Goal: Communication & Community: Participate in discussion

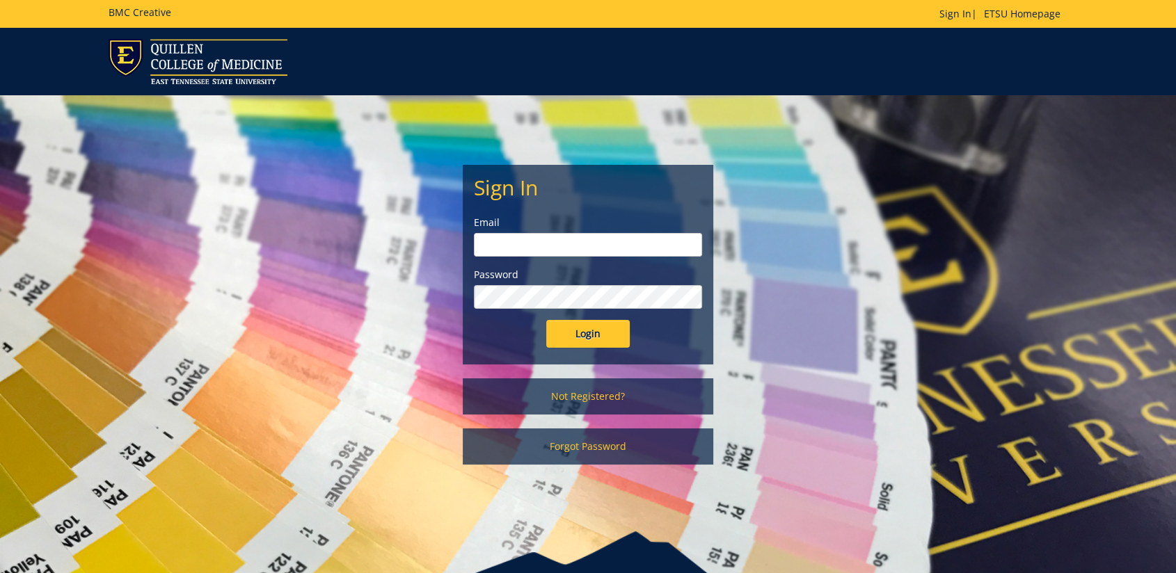
type input "[EMAIL_ADDRESS][DOMAIN_NAME]"
click at [592, 337] on input "Login" at bounding box center [587, 334] width 83 height 28
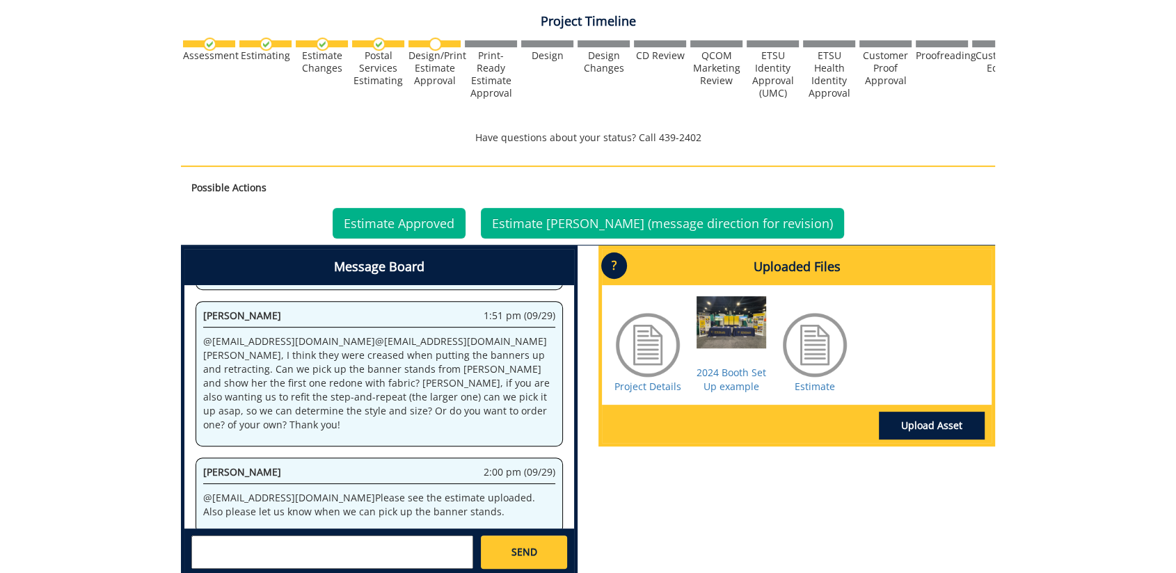
scroll to position [463, 0]
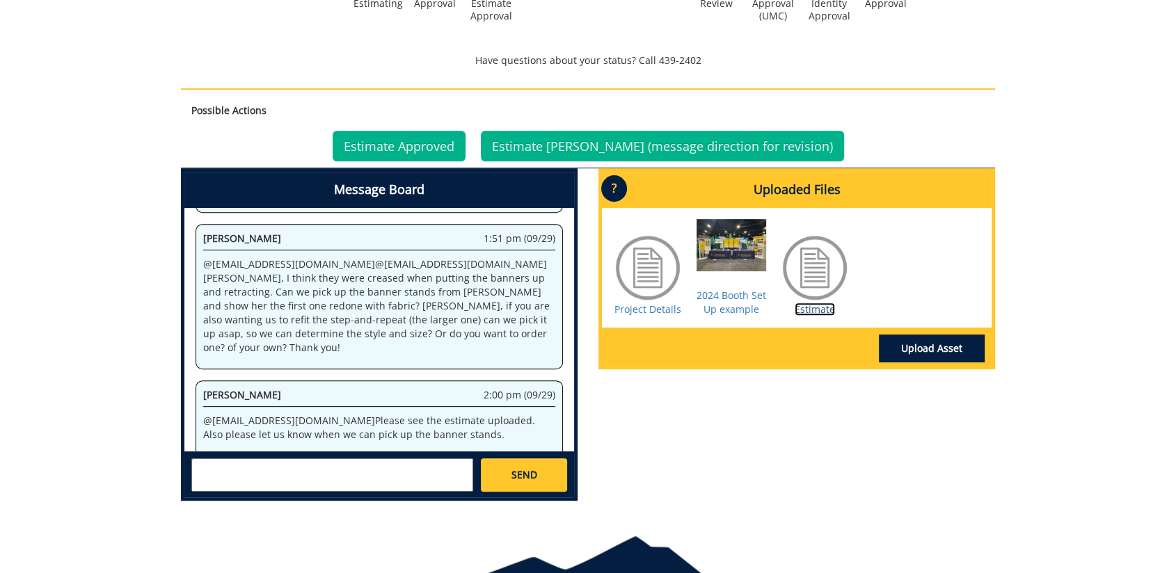
click at [824, 308] on link "Estimate" at bounding box center [814, 309] width 40 height 13
click at [367, 471] on textarea at bounding box center [332, 474] width 282 height 33
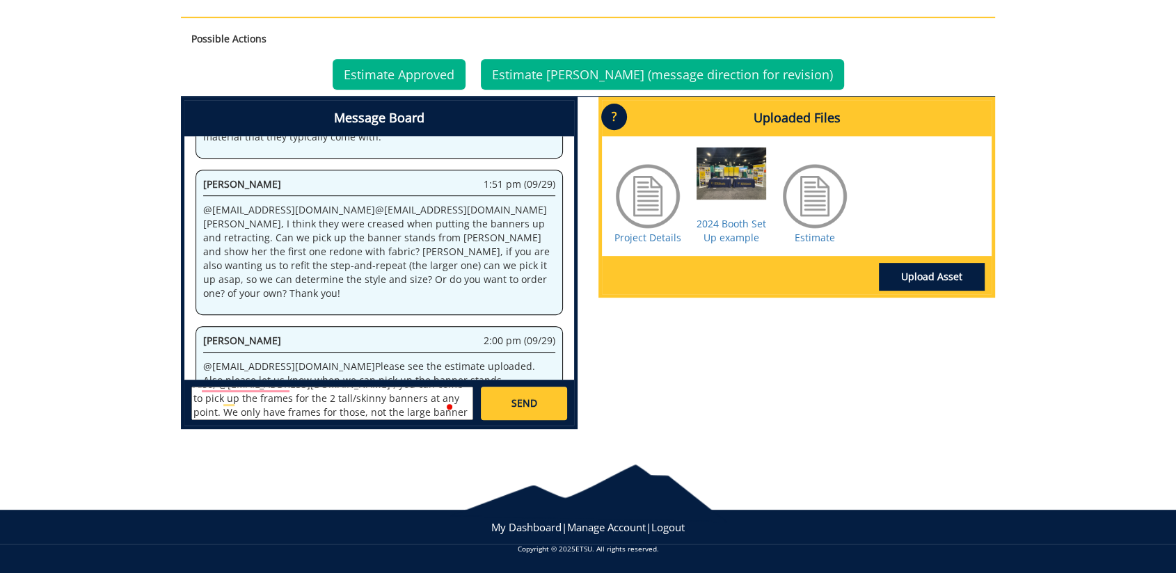
scroll to position [726, 0]
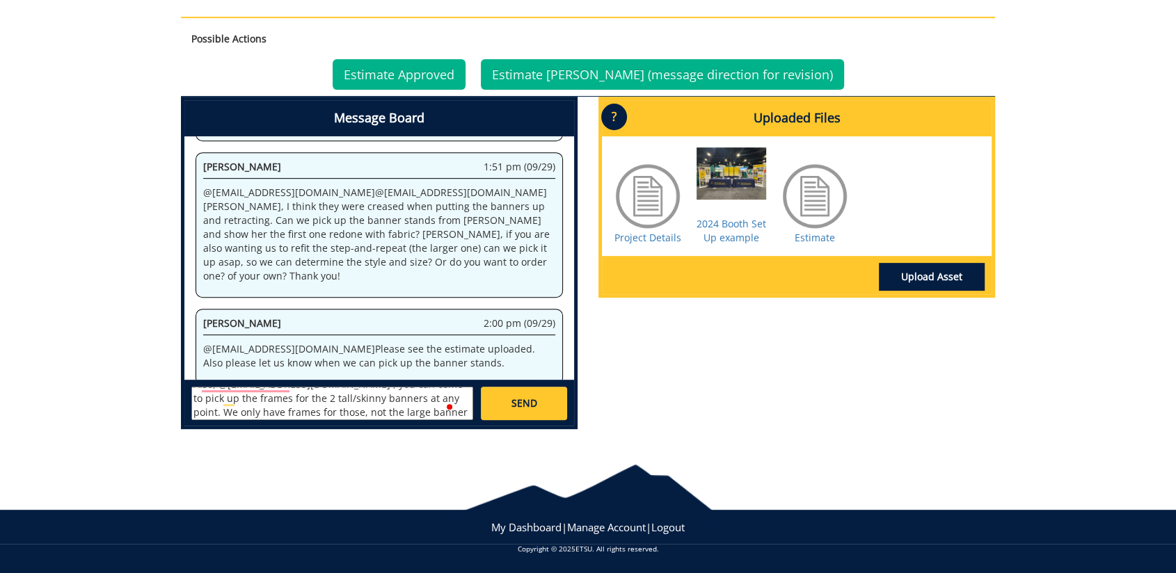
click at [369, 412] on textarea "@forrestd@etsu.edu Donna Gage is the estimate approver on this project. I have …" at bounding box center [332, 403] width 282 height 33
click at [396, 413] on textarea "@[EMAIL_ADDRESS][DOMAIN_NAME] [PERSON_NAME] is the estimate approver on this pr…" at bounding box center [332, 403] width 282 height 33
click at [378, 417] on textarea "@[EMAIL_ADDRESS][DOMAIN_NAME] [PERSON_NAME] is the estimate approver on this pr…" at bounding box center [332, 403] width 282 height 33
type textarea "@[EMAIL_ADDRESS][DOMAIN_NAME] [PERSON_NAME] is the estimate approver on this pr…"
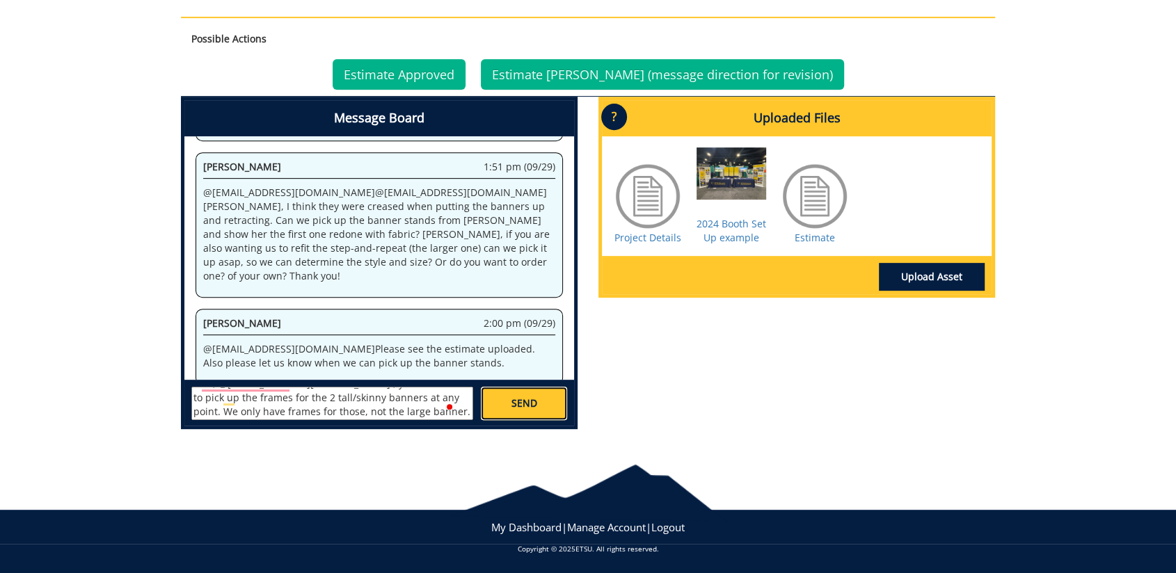
click at [556, 403] on link "SEND" at bounding box center [524, 403] width 86 height 33
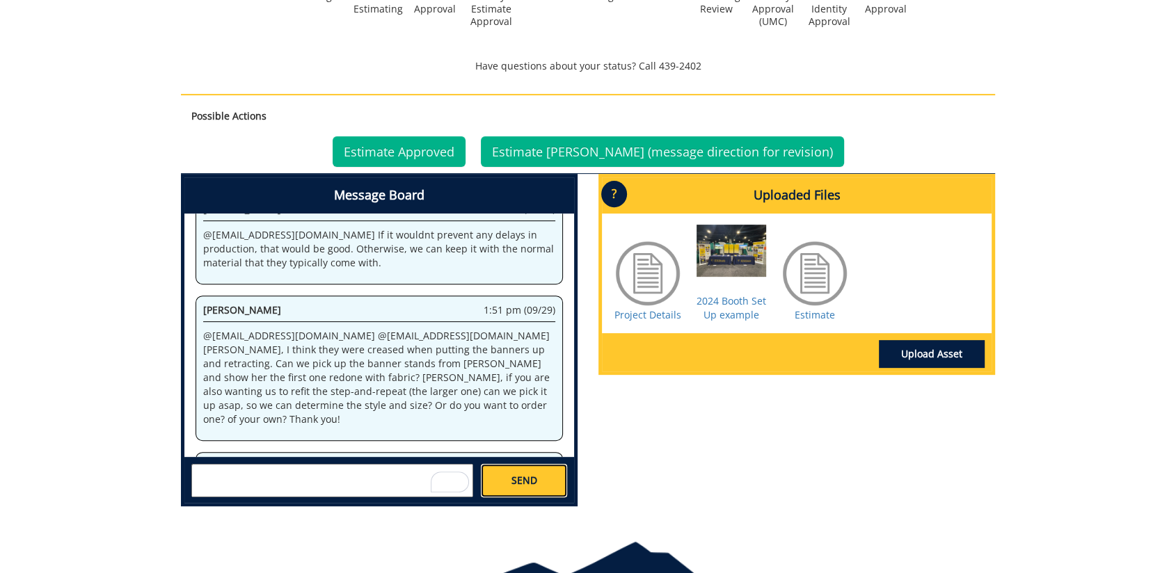
scroll to position [149, 0]
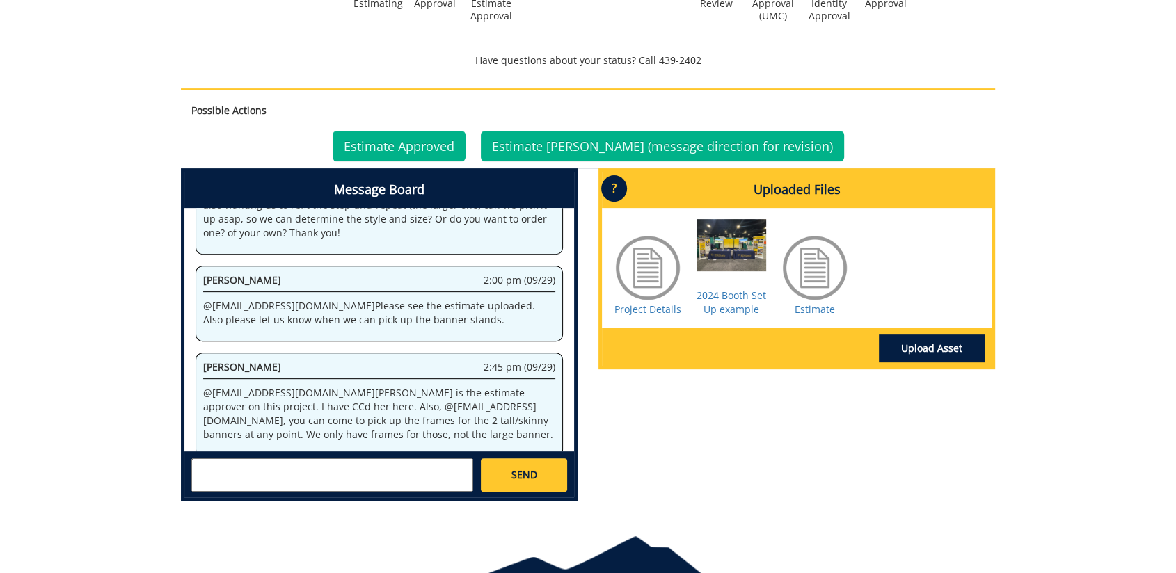
scroll to position [685, 0]
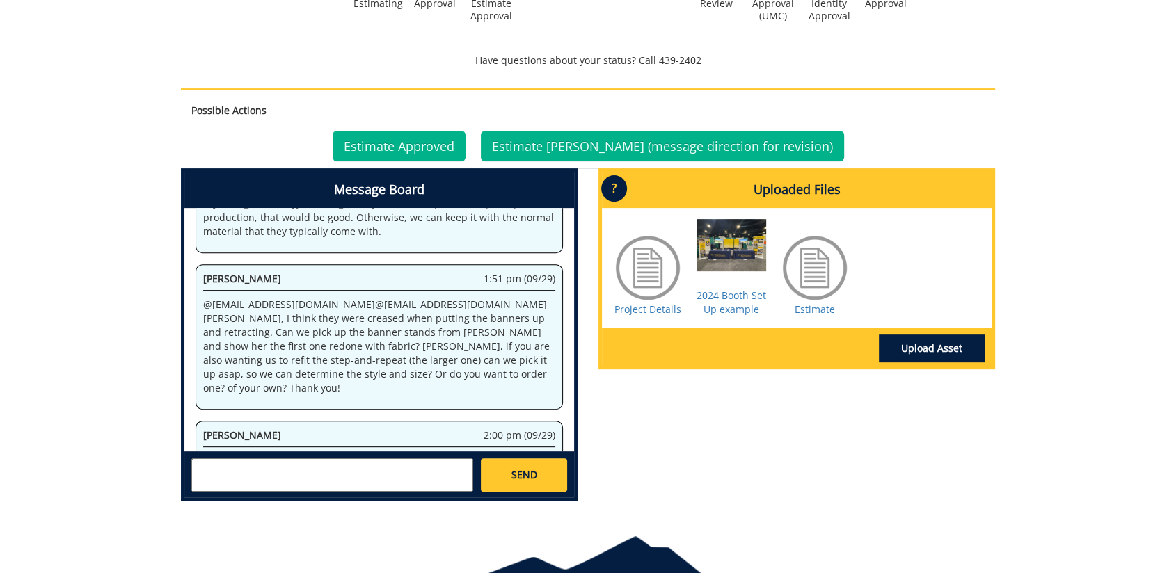
click at [371, 369] on p "@ [EMAIL_ADDRESS][DOMAIN_NAME] @ [EMAIL_ADDRESS][DOMAIN_NAME] [PERSON_NAME], I …" at bounding box center [379, 346] width 352 height 97
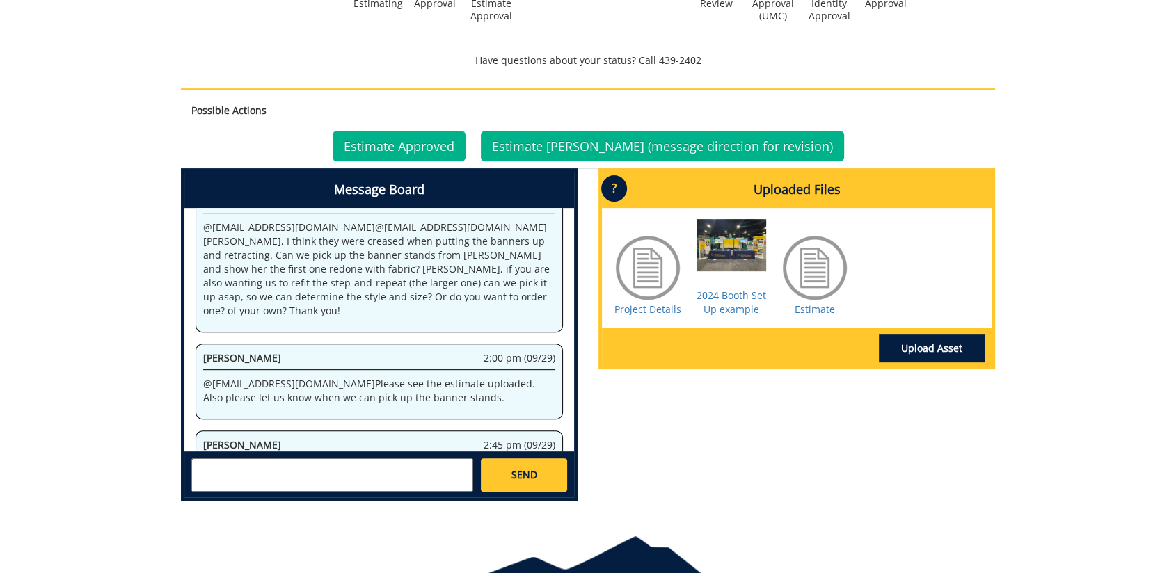
scroll to position [840, 0]
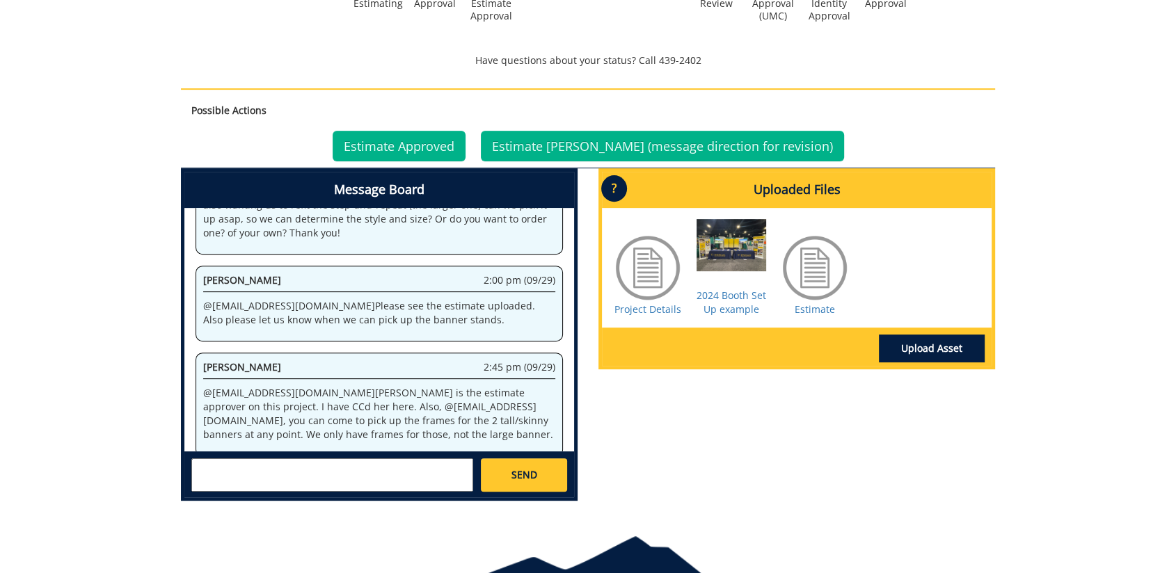
click at [428, 473] on textarea at bounding box center [332, 474] width 282 height 33
click at [324, 469] on textarea "To enrich screen reader interactions, please activate Accessibility in Grammarl…" at bounding box center [332, 474] width 282 height 33
click at [379, 463] on textarea "To enrich screen reader interactions, please activate Accessibility in Grammarl…" at bounding box center [332, 474] width 282 height 33
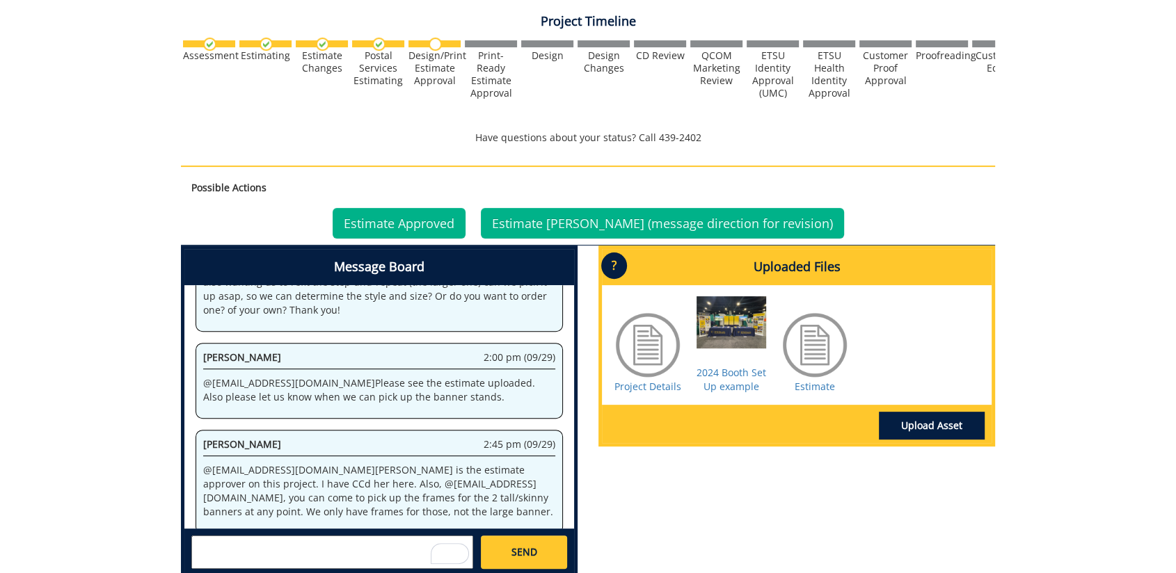
scroll to position [463, 0]
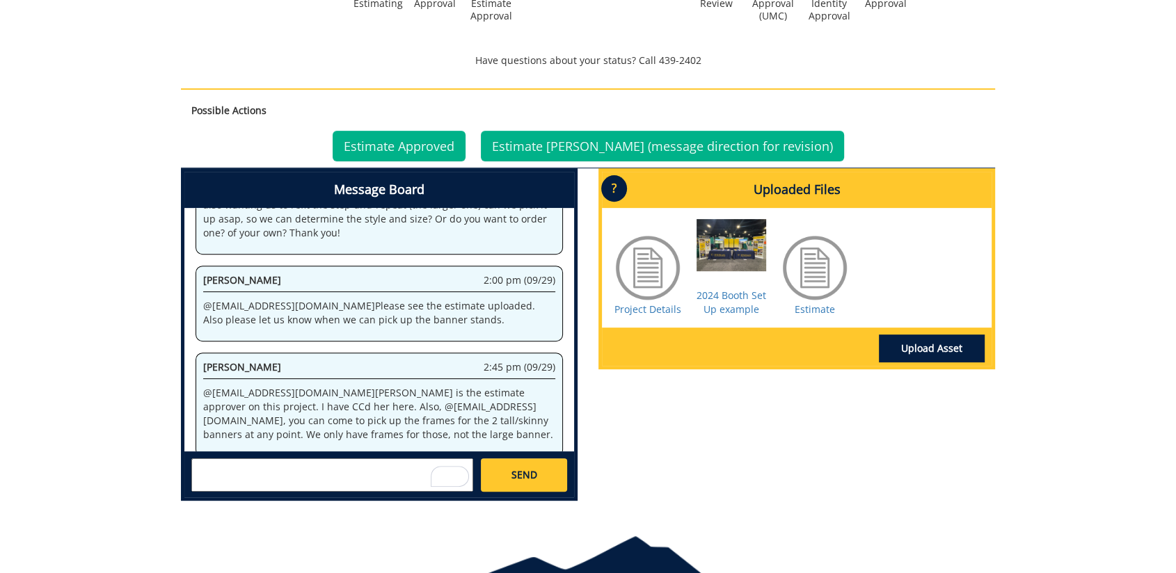
click at [295, 469] on textarea "To enrich screen reader interactions, please activate Accessibility in Grammarl…" at bounding box center [332, 474] width 282 height 33
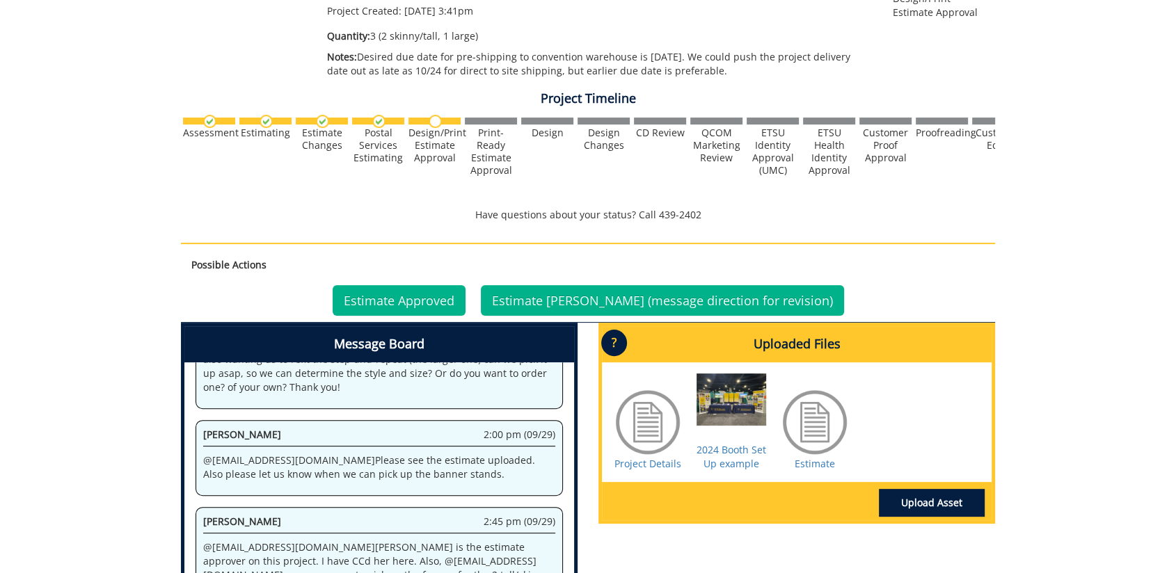
scroll to position [535, 0]
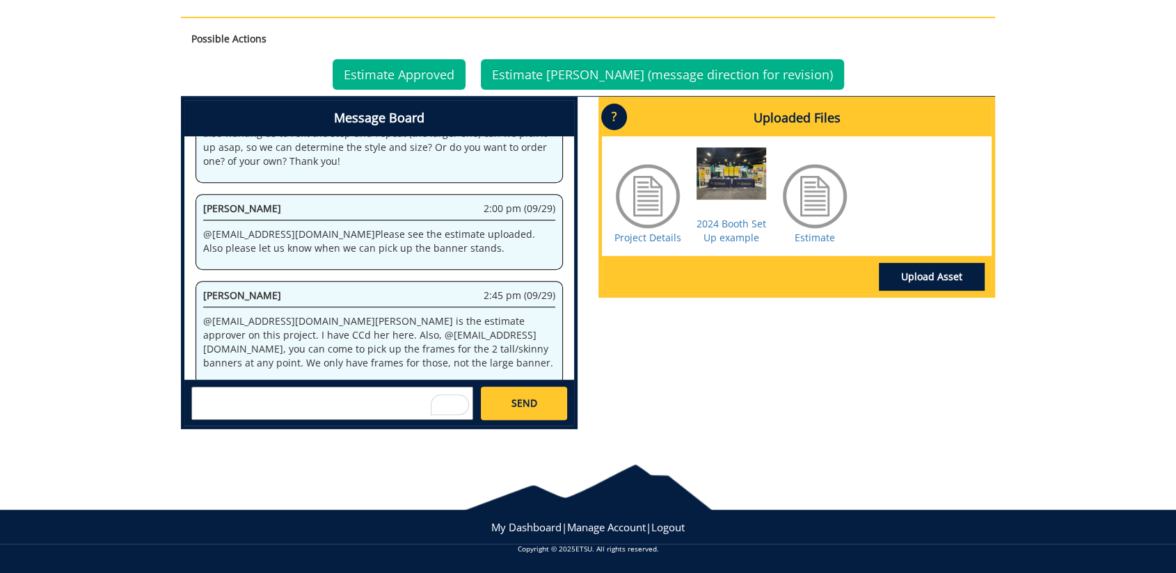
click at [494, 344] on p "@ [EMAIL_ADDRESS][DOMAIN_NAME] [PERSON_NAME] is the estimate approver on this p…" at bounding box center [379, 342] width 352 height 56
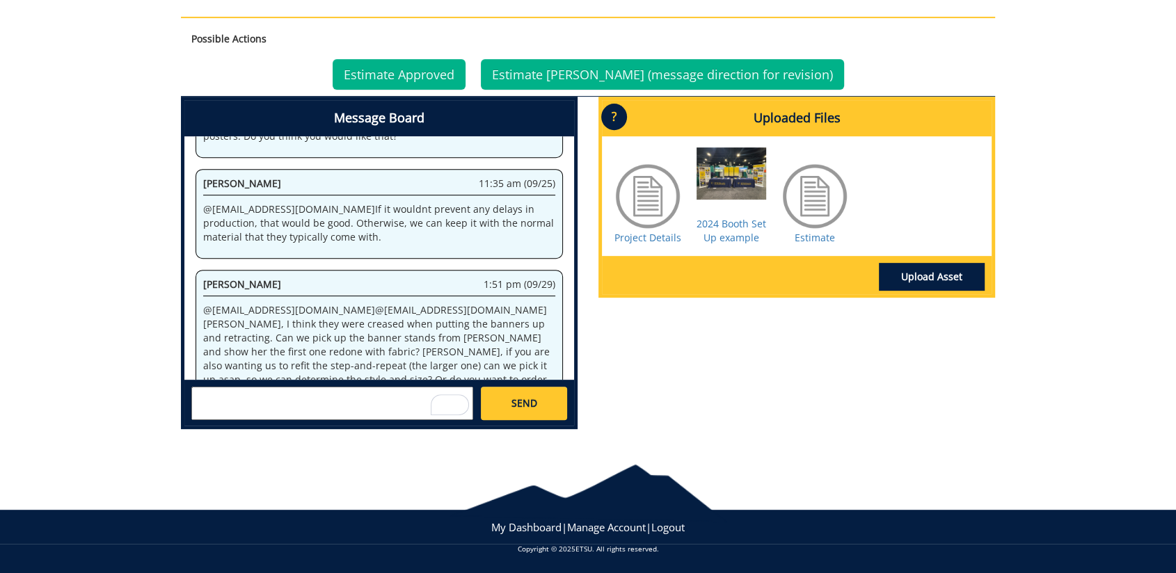
scroll to position [685, 0]
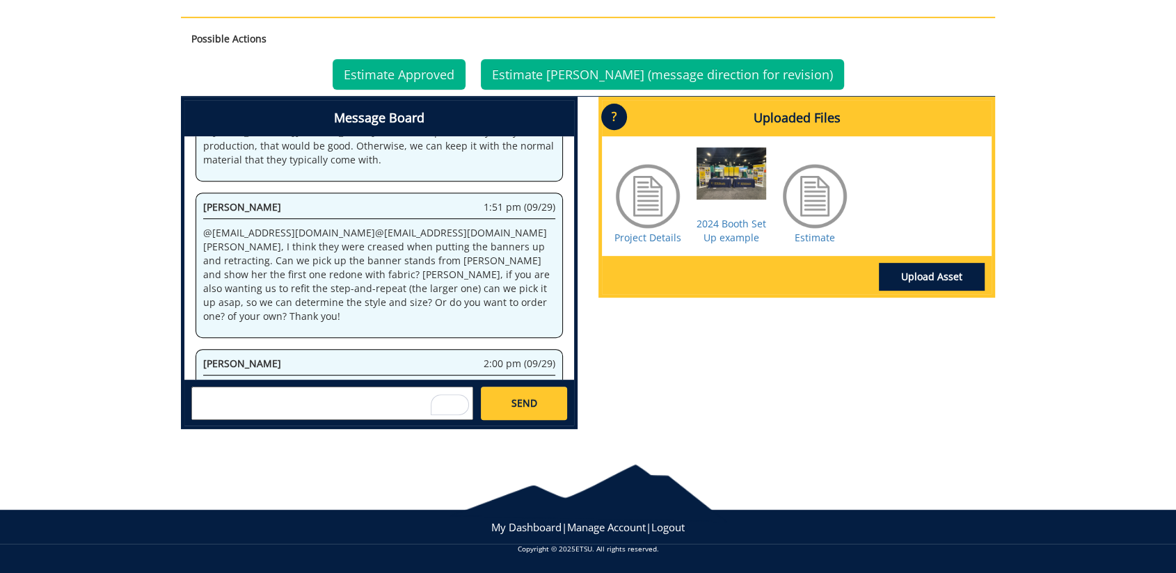
click at [440, 299] on p "@ [EMAIL_ADDRESS][DOMAIN_NAME] @ [EMAIL_ADDRESS][DOMAIN_NAME] [PERSON_NAME], I …" at bounding box center [379, 274] width 352 height 97
click at [810, 234] on link "Estimate" at bounding box center [814, 237] width 40 height 13
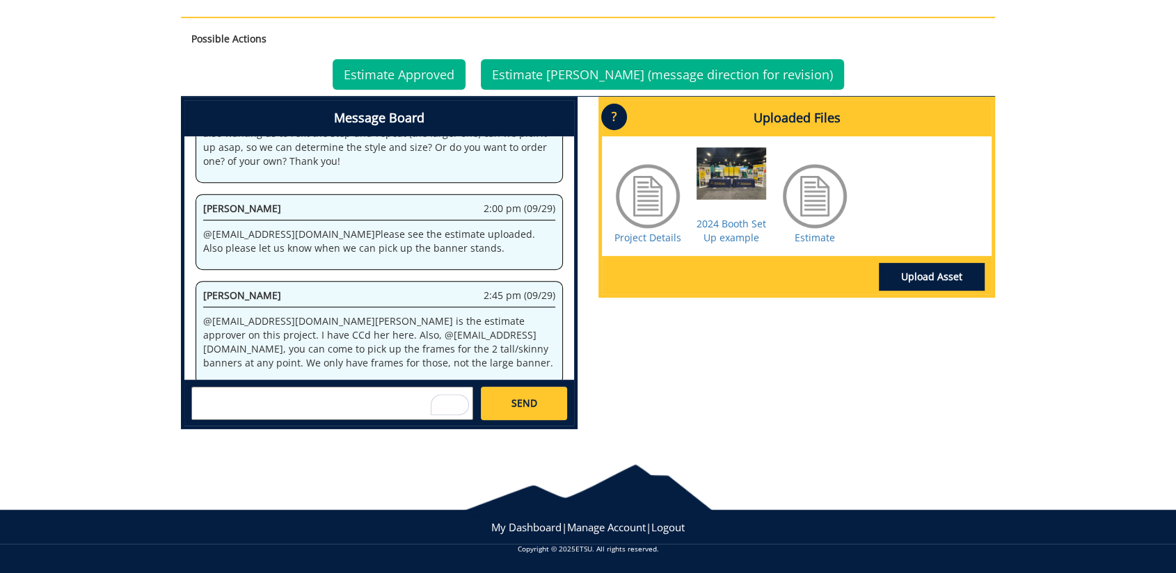
click at [289, 395] on textarea "To enrich screen reader interactions, please activate Accessibility in Grammarl…" at bounding box center [332, 403] width 282 height 33
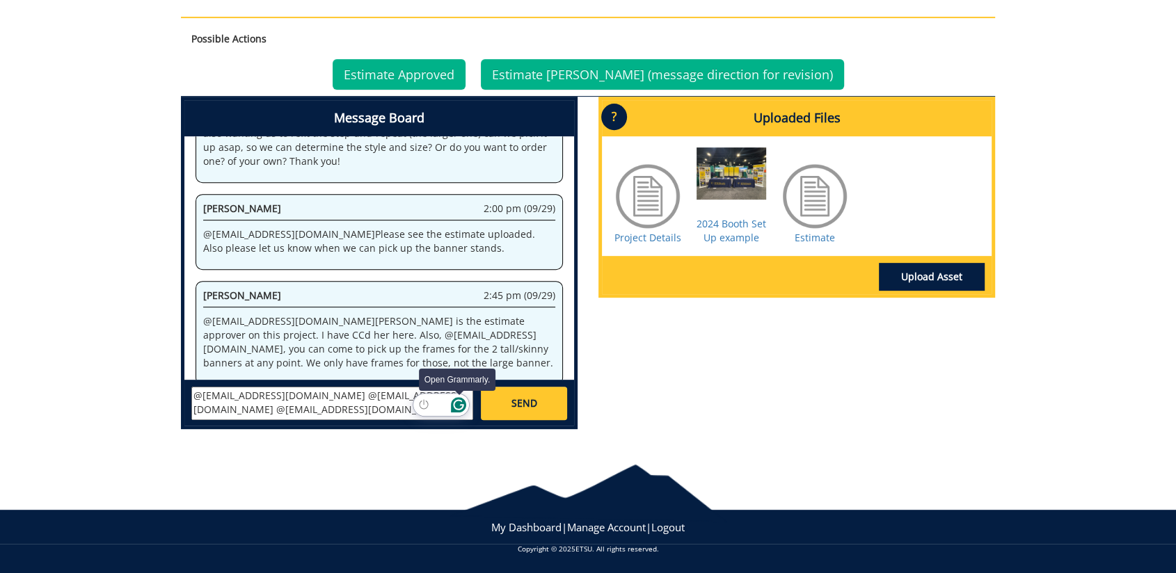
drag, startPoint x: 438, startPoint y: 409, endPoint x: 458, endPoint y: 408, distance: 20.2
click at [459, 408] on html "BMC Creative Welcome back, Katie ! | ETSU Homepage | BMC Creative Homepage | Lo…" at bounding box center [588, 16] width 1176 height 1103
paste textarea "1,276.00"
click at [393, 400] on textarea "@sluderp@etsu.edu @fair@mail.etsu.edu @conleyga@etsu.edu @forrestd@etsu.edu How…" at bounding box center [332, 403] width 282 height 33
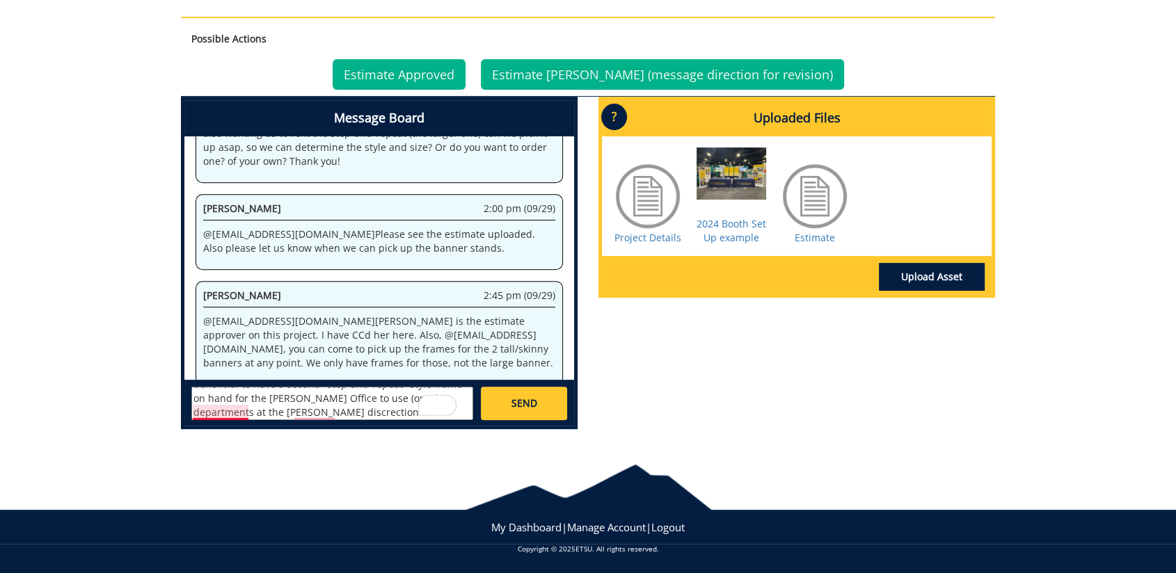
click at [210, 408] on textarea "@sluderp@etsu.edu @fair@mail.etsu.edu @conleyga@etsu.edu @forrestd@etsu.edu How…" at bounding box center [332, 403] width 282 height 33
drag, startPoint x: 342, startPoint y: 412, endPoint x: 288, endPoint y: 412, distance: 54.3
click at [339, 412] on textarea "@sluderp@etsu.edu @fair@mail.etsu.edu @conleyga@etsu.edu @forrestd@etsu.edu How…" at bounding box center [332, 403] width 282 height 33
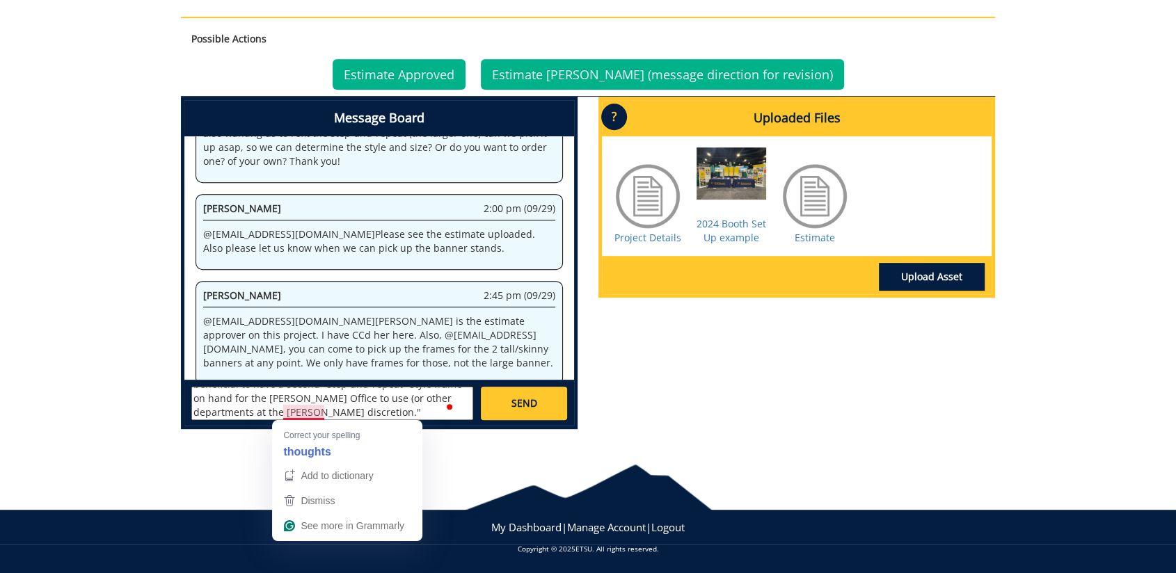
click at [297, 410] on textarea "@sluderp@etsu.edu @fair@mail.etsu.edu @conleyga@etsu.edu @forrestd@etsu.edu How…" at bounding box center [332, 403] width 282 height 33
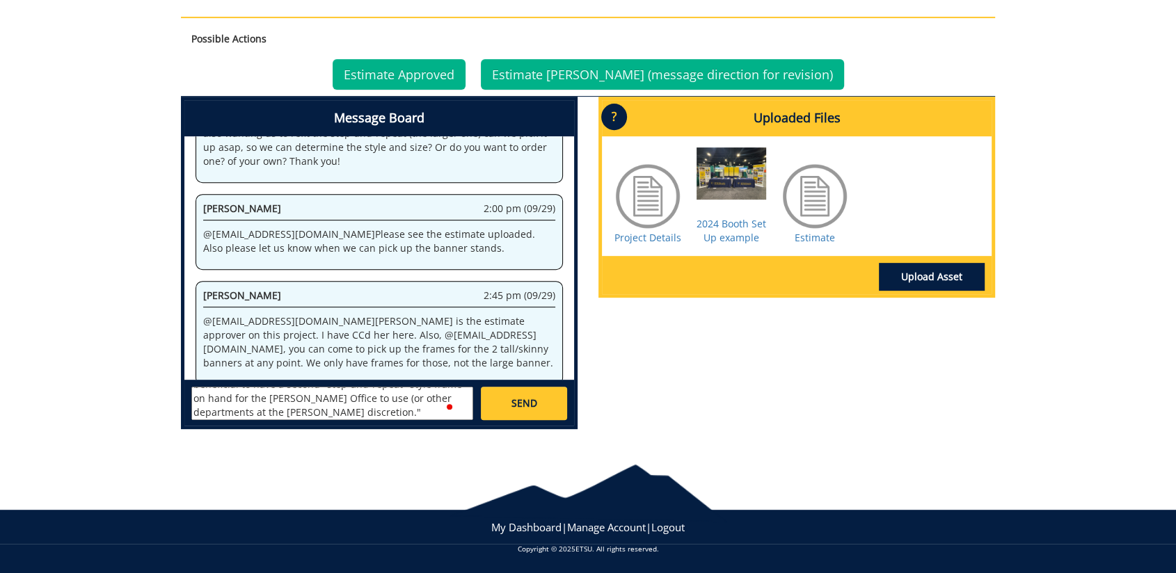
click at [344, 416] on textarea "@[EMAIL_ADDRESS][DOMAIN_NAME] @[EMAIL_ADDRESS][DOMAIN_NAME] @[EMAIL_ADDRESS][DO…" at bounding box center [332, 403] width 282 height 33
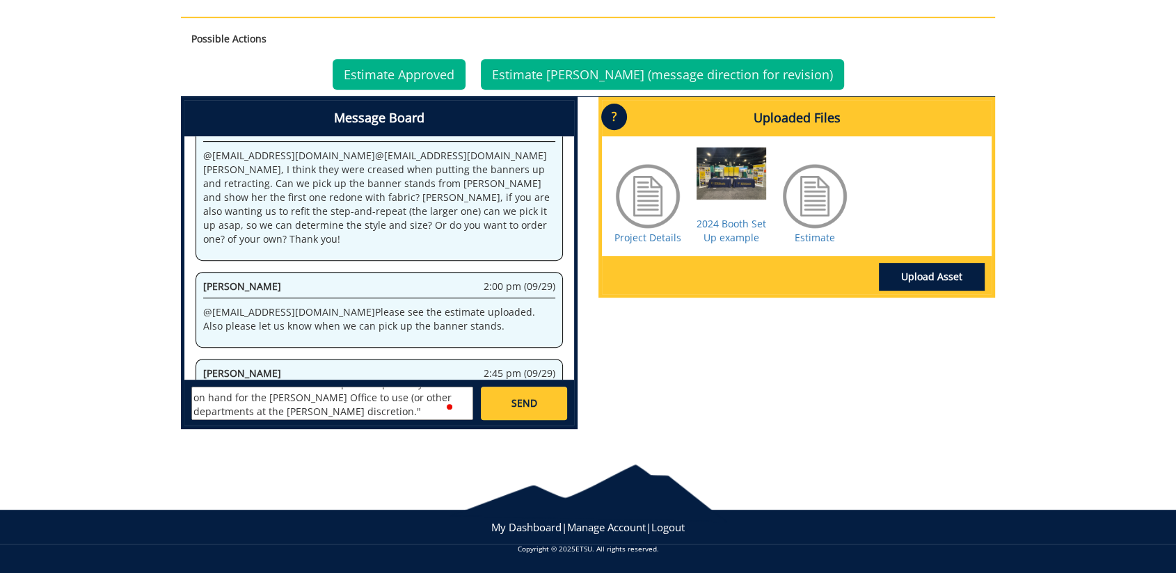
scroll to position [840, 0]
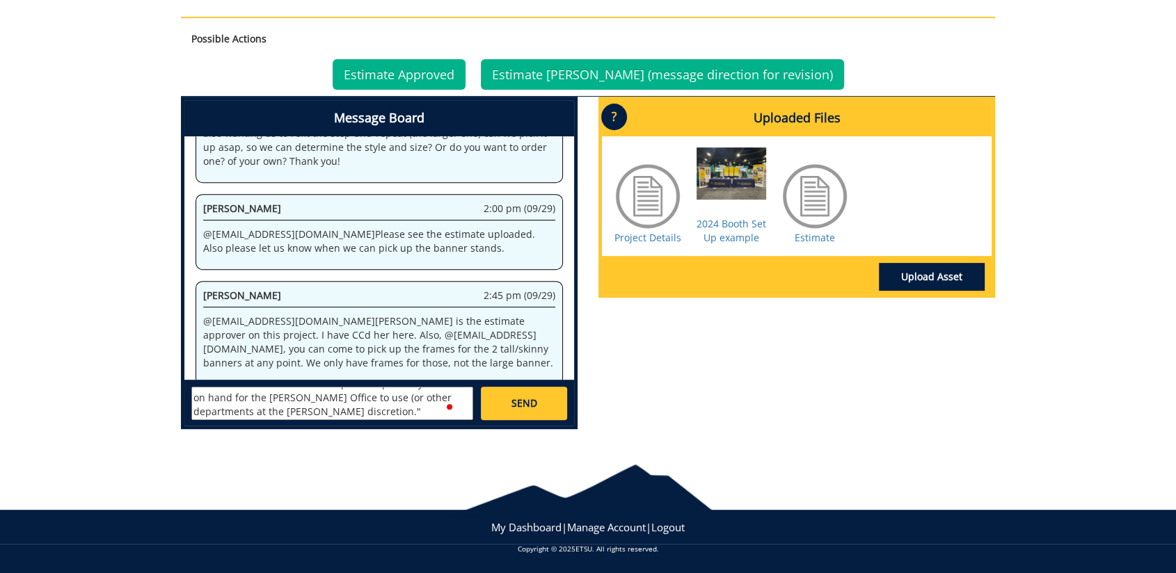
type textarea "@[EMAIL_ADDRESS][DOMAIN_NAME] @[EMAIL_ADDRESS][DOMAIN_NAME] @[EMAIL_ADDRESS][DO…"
click at [399, 352] on p "@ forrestd@etsu.edu Donna Gage is the estimate approver on this project. I have…" at bounding box center [379, 342] width 352 height 56
click at [545, 405] on link "SEND" at bounding box center [524, 403] width 86 height 33
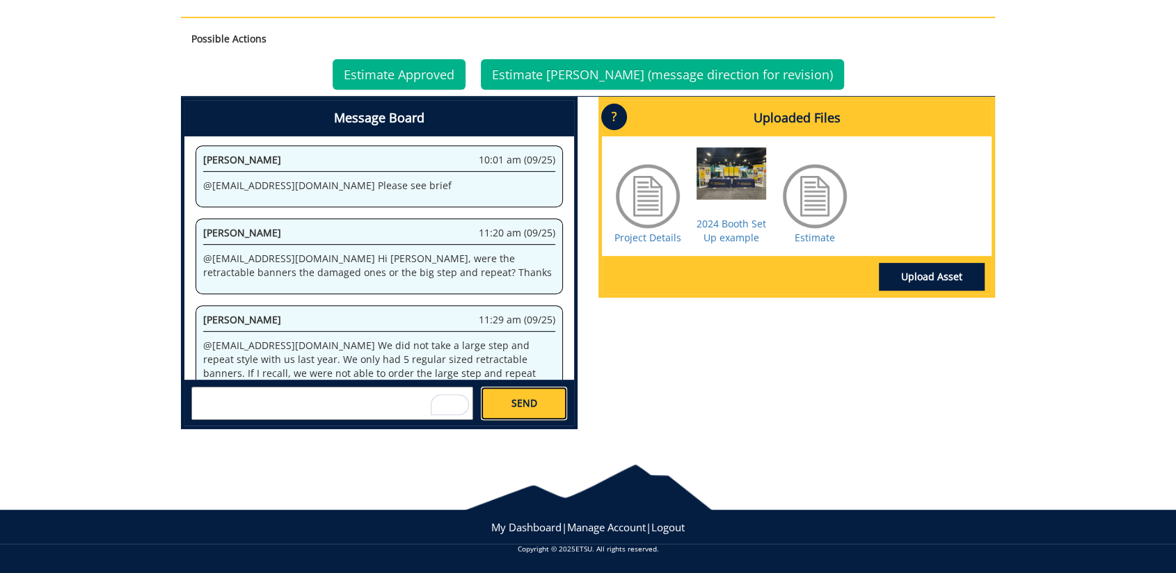
scroll to position [3495, 0]
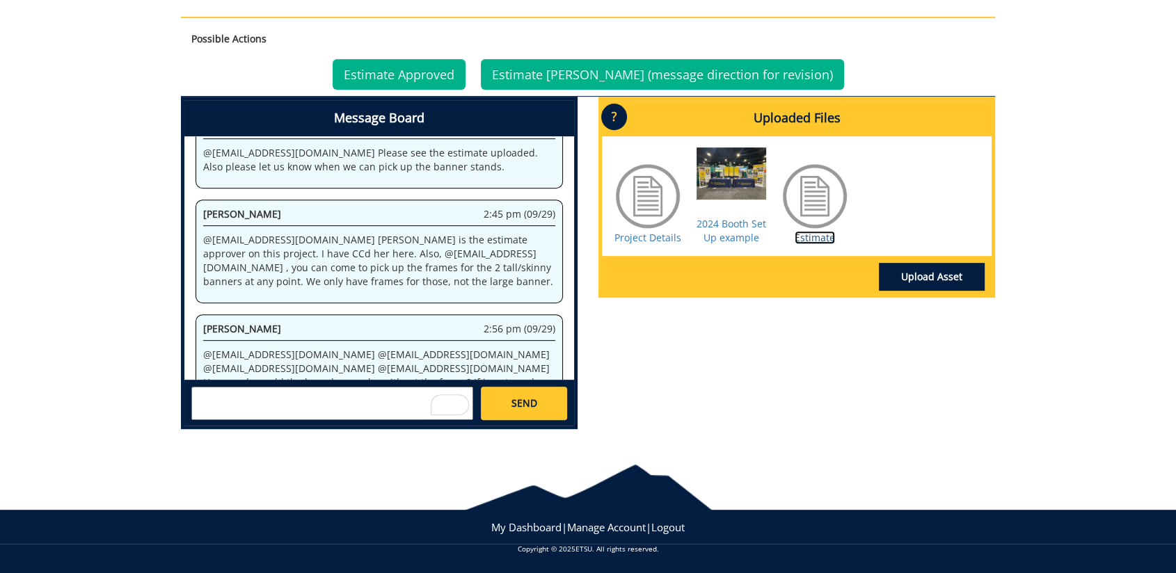
click at [819, 234] on link "Estimate" at bounding box center [814, 237] width 40 height 13
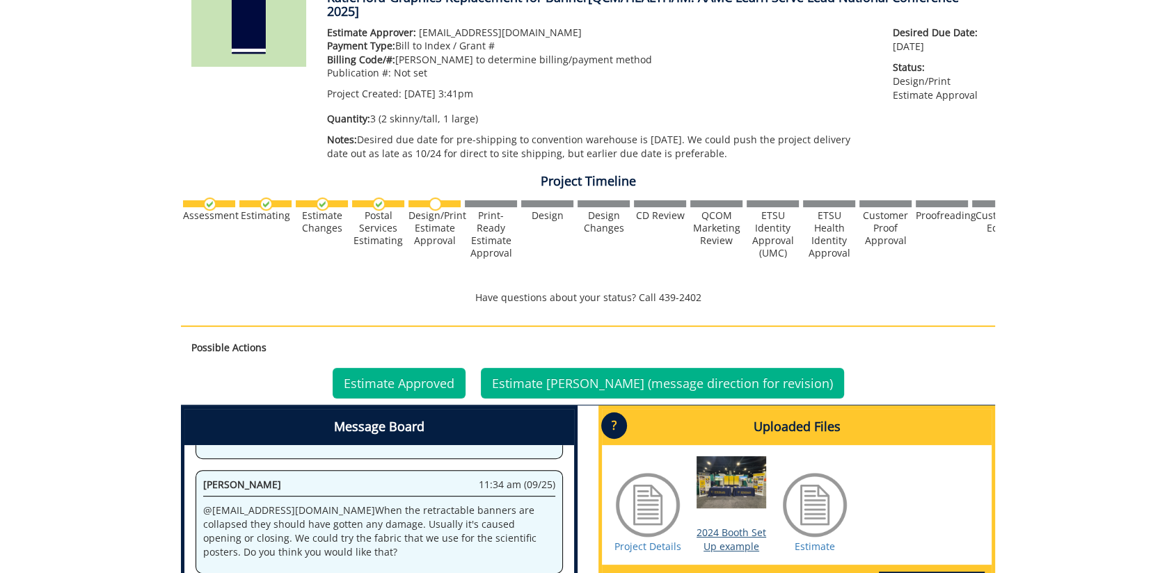
scroll to position [535, 0]
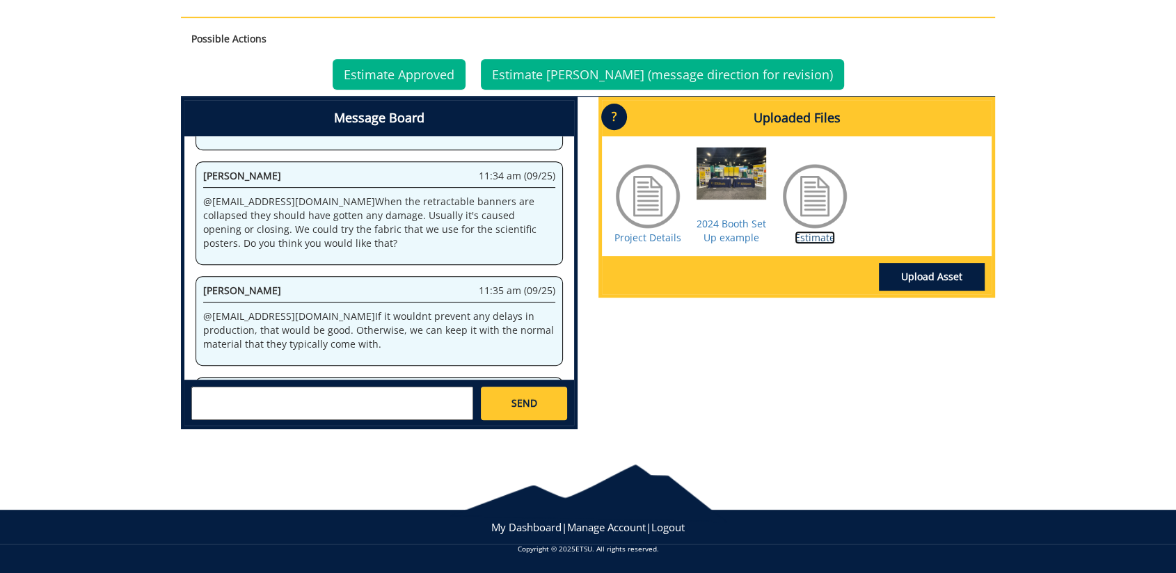
click at [824, 238] on link "Estimate" at bounding box center [814, 237] width 40 height 13
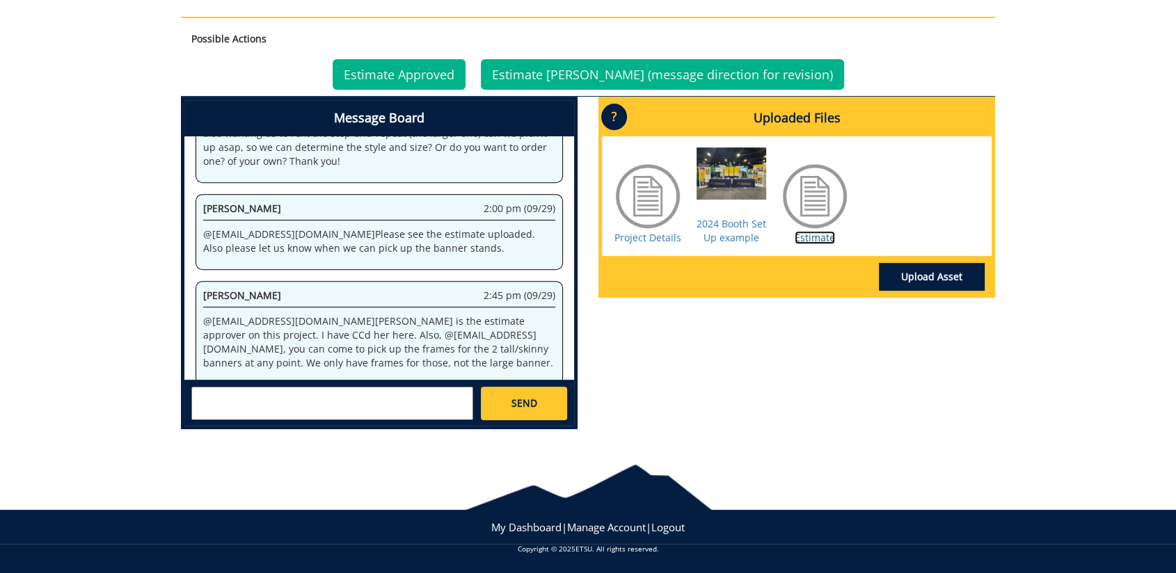
scroll to position [1010, 0]
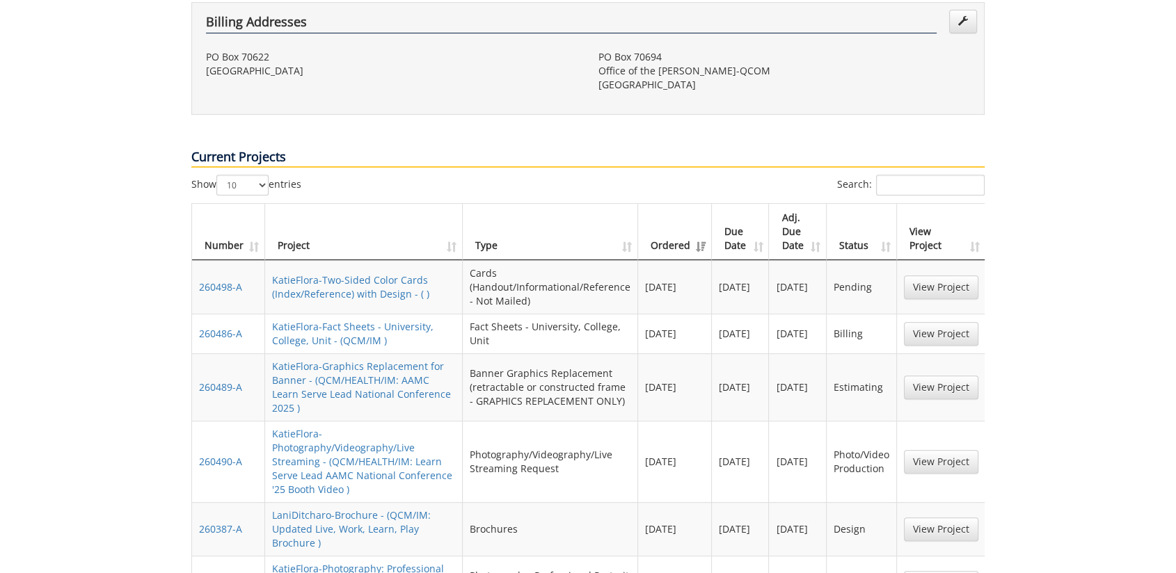
scroll to position [578, 0]
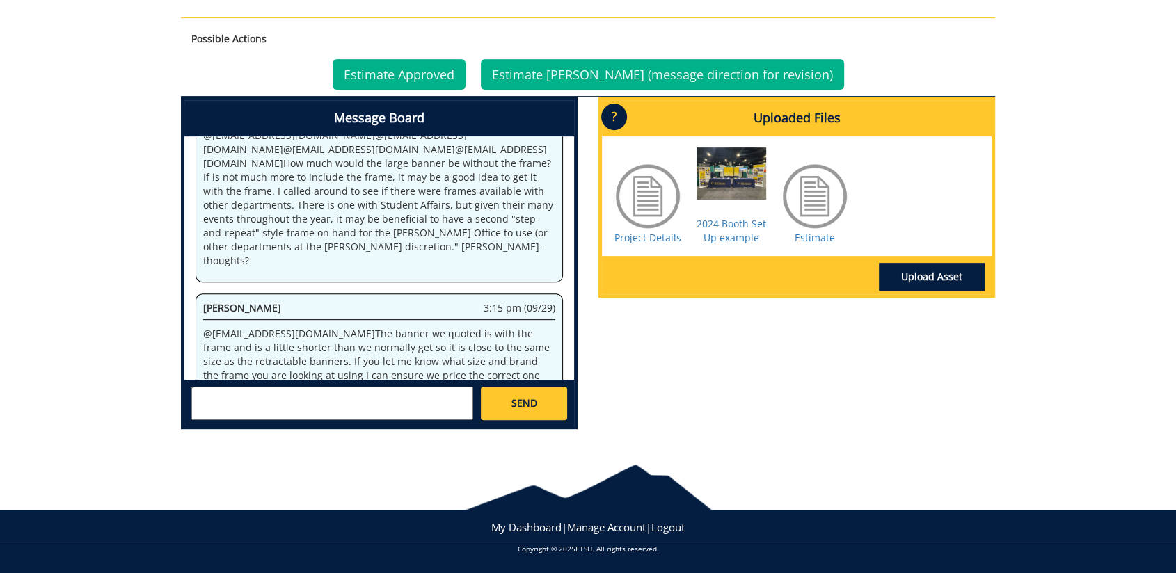
scroll to position [1295, 0]
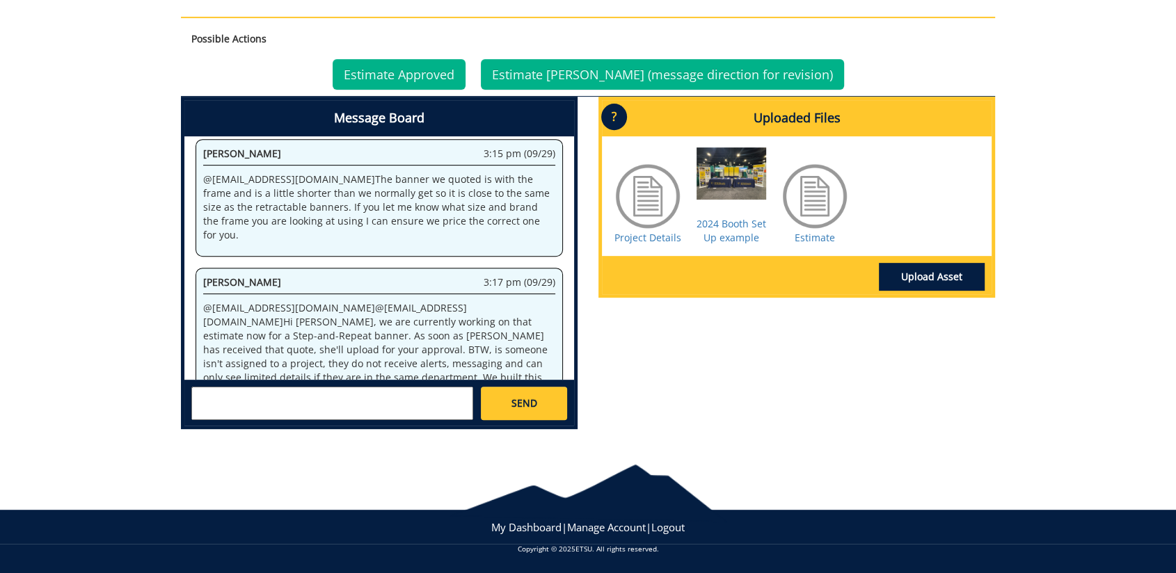
drag, startPoint x: 895, startPoint y: 210, endPoint x: 810, endPoint y: 271, distance: 104.2
click at [895, 210] on div "Project Details 2024 Booth Set Up example Estimate" at bounding box center [797, 196] width 390 height 120
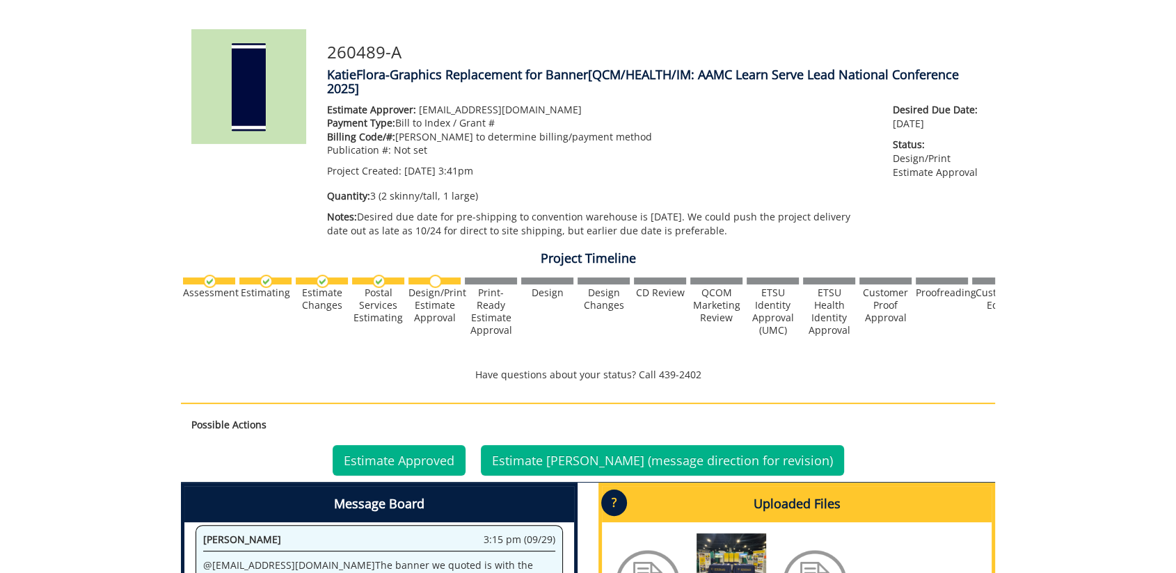
scroll to position [535, 0]
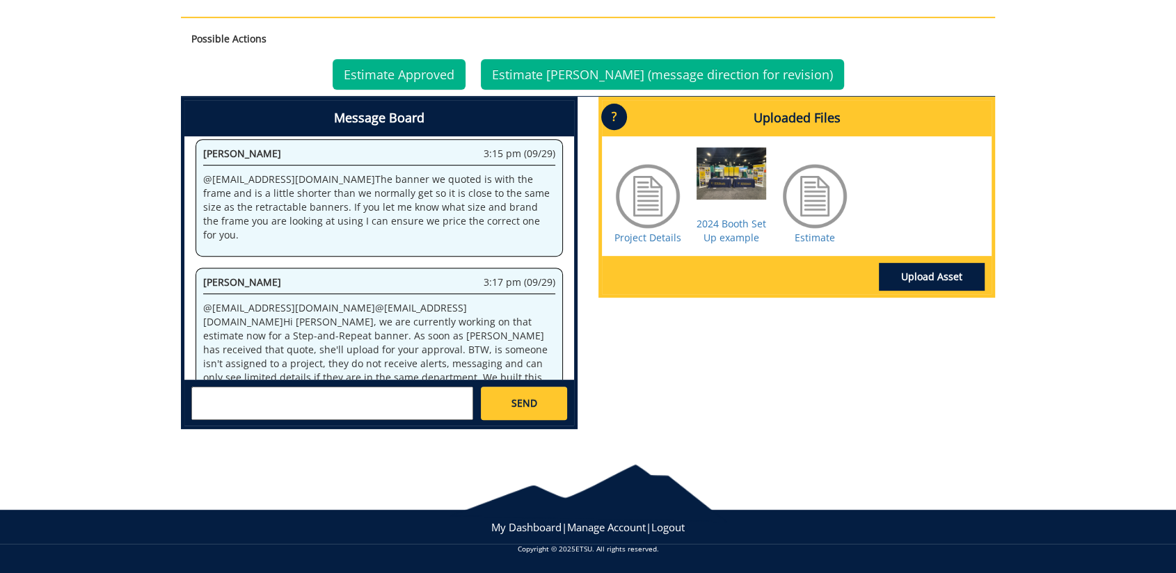
click at [421, 392] on textarea at bounding box center [332, 403] width 282 height 33
drag, startPoint x: 751, startPoint y: 337, endPoint x: 724, endPoint y: 292, distance: 52.7
click at [751, 326] on div "Message Board System 3:41 pm (09/11) Welcome to the Project Messenger. All mess…" at bounding box center [587, 269] width 835 height 344
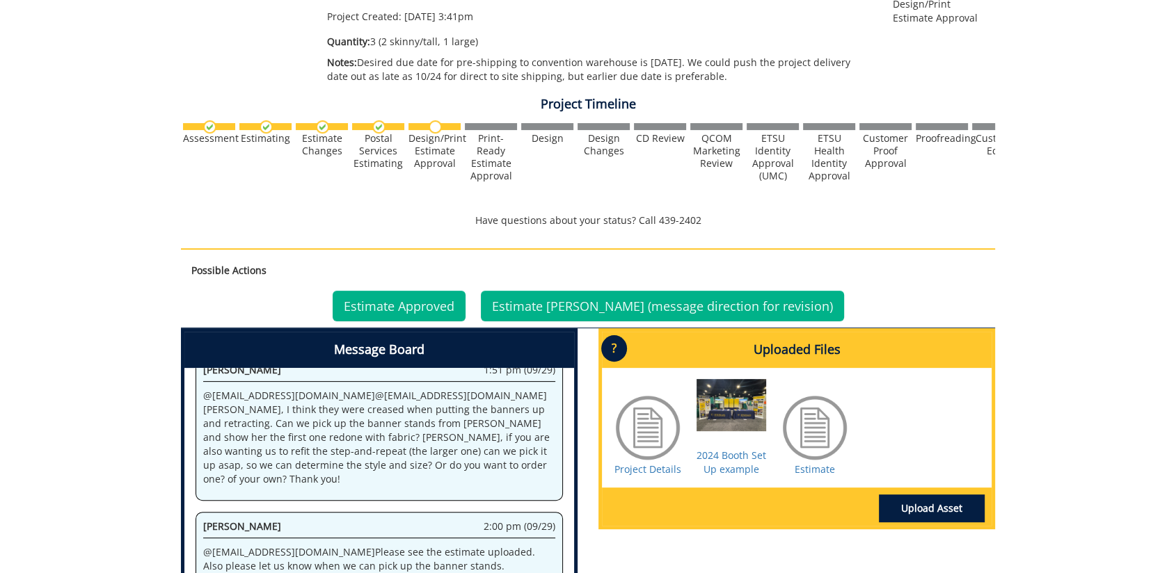
scroll to position [149, 0]
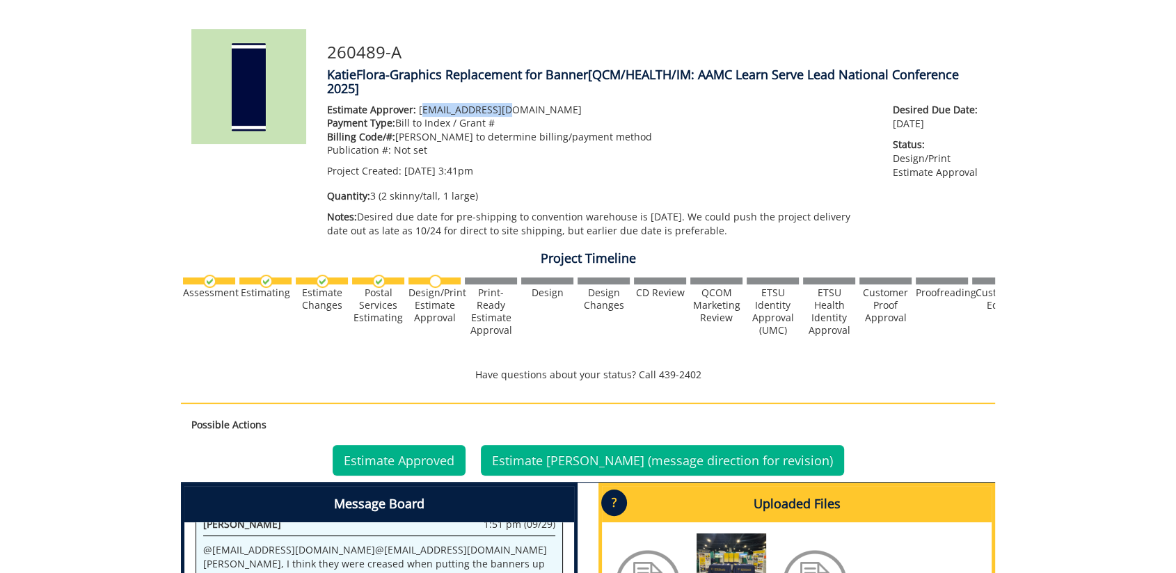
drag, startPoint x: 506, startPoint y: 112, endPoint x: 417, endPoint y: 111, distance: 89.7
click at [417, 111] on p "Estimate Approver: [EMAIL_ADDRESS][DOMAIN_NAME]" at bounding box center [599, 110] width 545 height 14
drag, startPoint x: 417, startPoint y: 111, endPoint x: 639, endPoint y: 170, distance: 229.6
click at [694, 163] on div "Estimate Approver: [EMAIL_ADDRESS][DOMAIN_NAME] Payment Type: Bill to Index / G…" at bounding box center [599, 141] width 545 height 76
drag, startPoint x: 412, startPoint y: 108, endPoint x: 536, endPoint y: 109, distance: 123.8
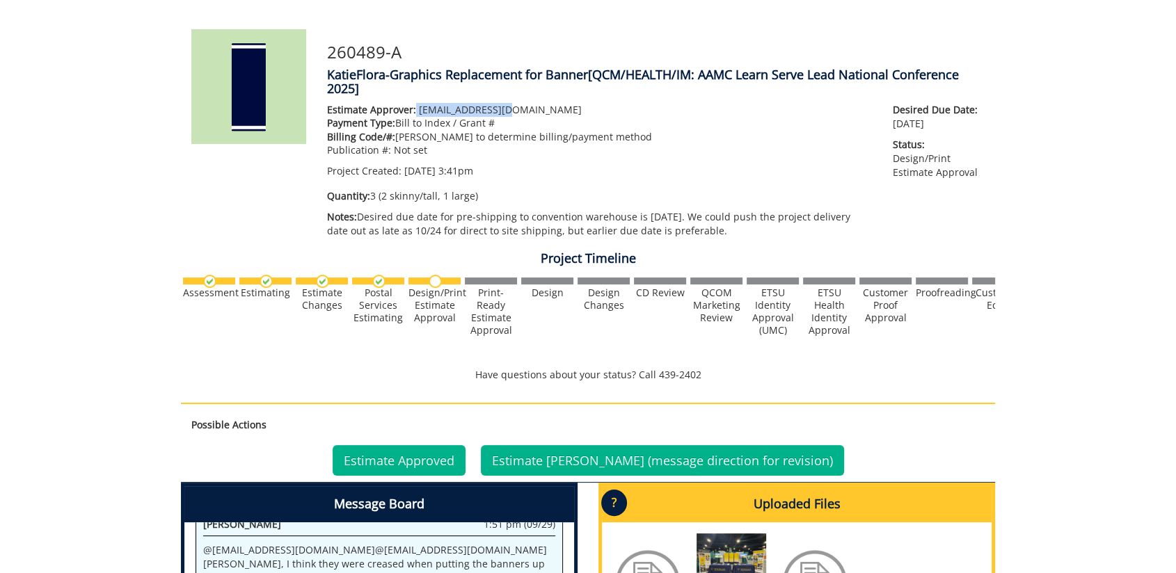
click at [536, 109] on p "Estimate Approver: [EMAIL_ADDRESS][DOMAIN_NAME]" at bounding box center [599, 110] width 545 height 14
drag, startPoint x: 536, startPoint y: 109, endPoint x: 667, endPoint y: 138, distance: 134.5
click at [667, 138] on p "Billing Code/#: [PERSON_NAME] to determine billing/payment method" at bounding box center [599, 137] width 545 height 14
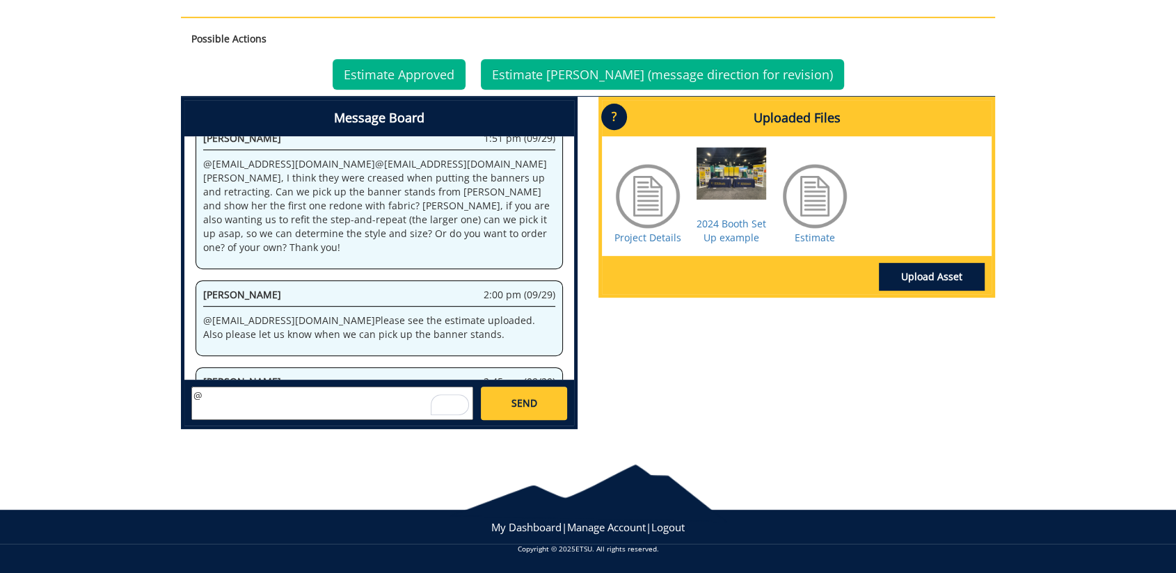
scroll to position [1295, 0]
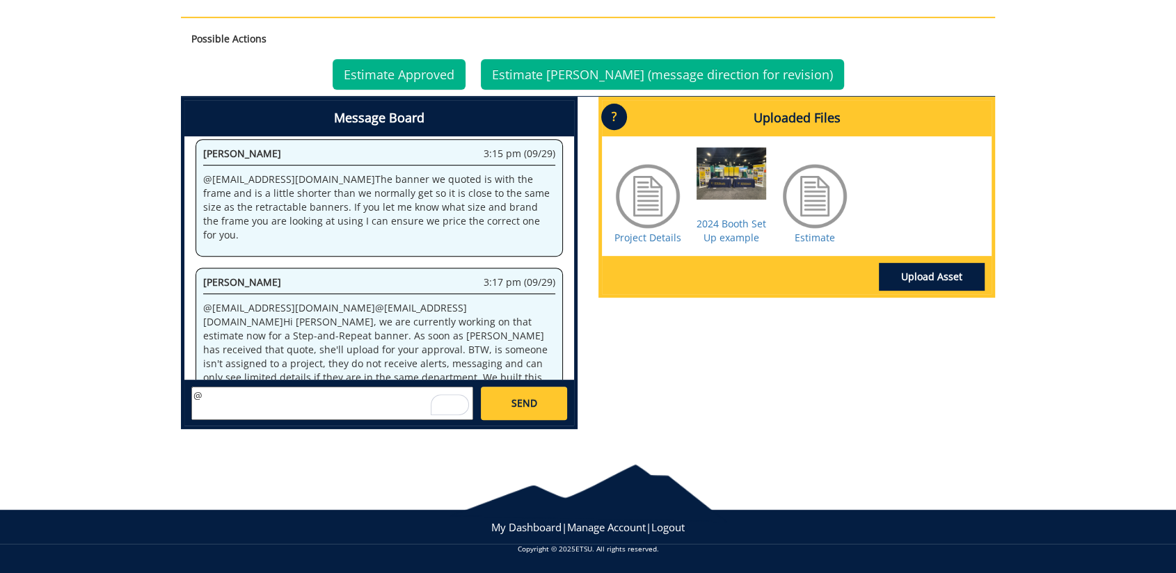
click at [398, 404] on textarea "@" at bounding box center [332, 403] width 282 height 33
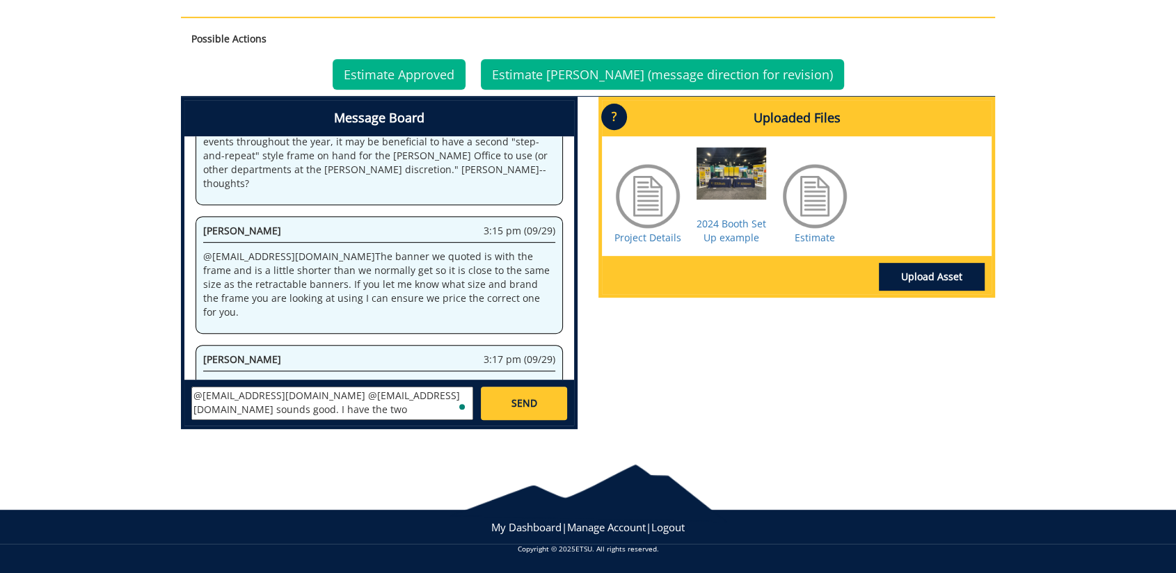
click at [303, 412] on textarea "@[EMAIL_ADDRESS][DOMAIN_NAME] @[EMAIL_ADDRESS][DOMAIN_NAME] sounds good. I have…" at bounding box center [332, 403] width 282 height 33
drag, startPoint x: 400, startPoint y: 410, endPoint x: 423, endPoint y: 401, distance: 24.4
click at [423, 401] on textarea "@[EMAIL_ADDRESS][DOMAIN_NAME] @[EMAIL_ADDRESS][DOMAIN_NAME] sounds good. I have…" at bounding box center [332, 403] width 282 height 33
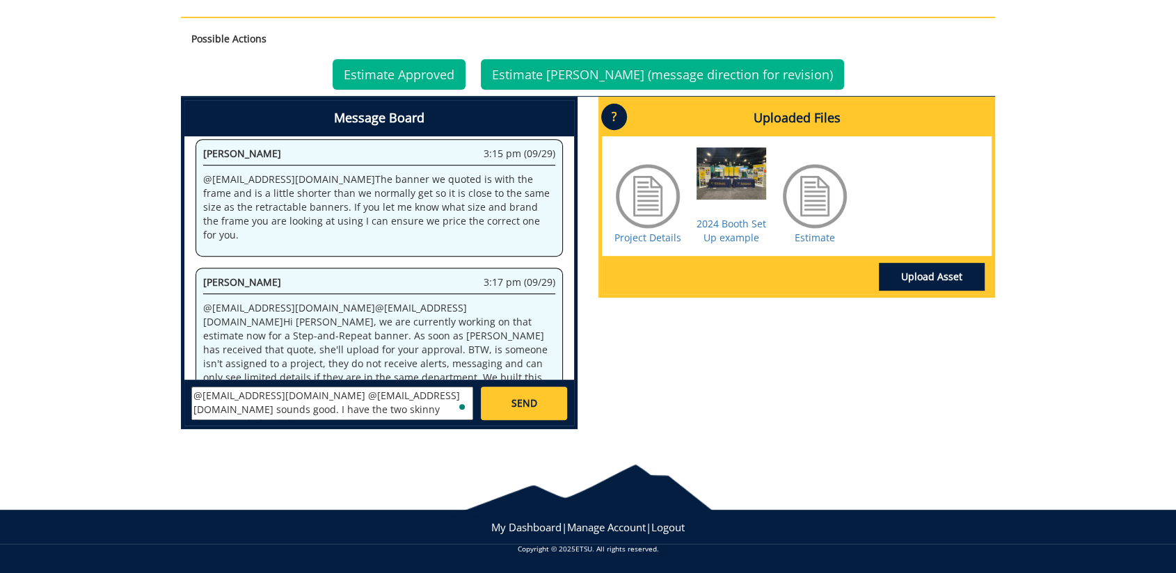
click at [438, 411] on textarea "@[EMAIL_ADDRESS][DOMAIN_NAME] @[EMAIL_ADDRESS][DOMAIN_NAME] sounds good. I have…" at bounding box center [332, 403] width 282 height 33
type textarea "@[EMAIL_ADDRESS][DOMAIN_NAME] @[EMAIL_ADDRESS][DOMAIN_NAME] sounds good. I have…"
click at [495, 394] on link "SEND" at bounding box center [524, 403] width 86 height 33
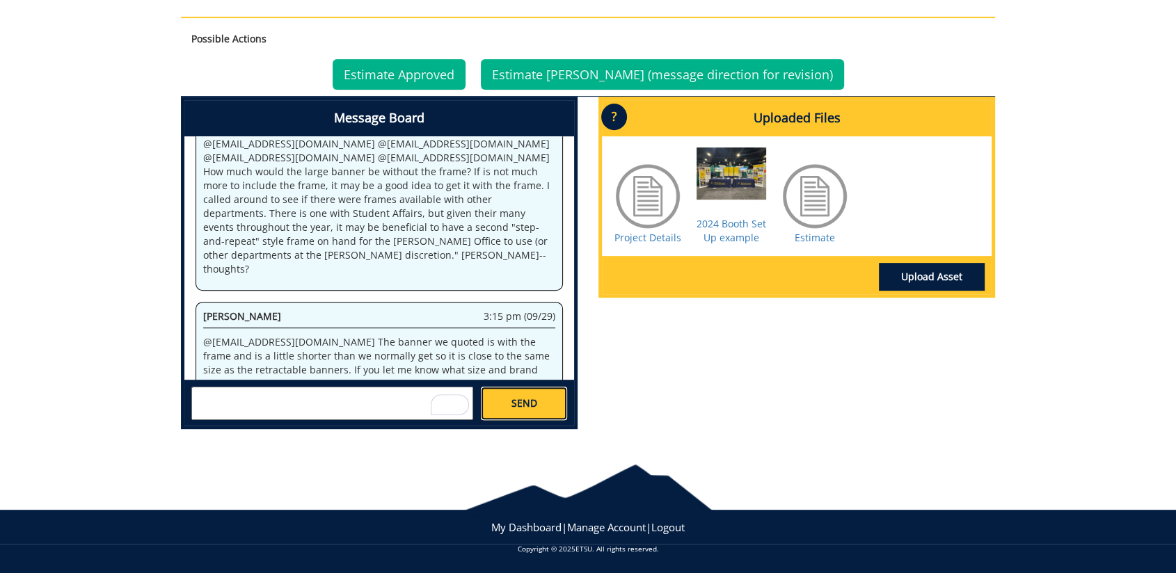
scroll to position [0, 0]
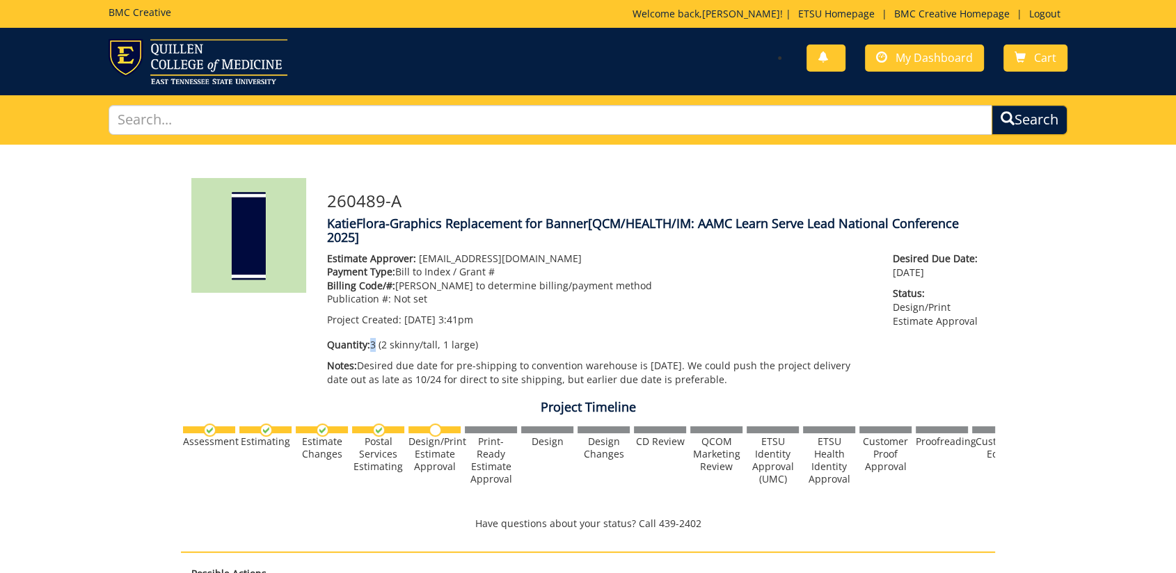
click at [369, 341] on p "Quantity: 3 (2 skinny/tall, 1 large)" at bounding box center [599, 345] width 545 height 14
click at [484, 338] on p "Quantity: 3 (2 skinny/tall, 1 large)" at bounding box center [599, 345] width 545 height 14
click at [547, 333] on div "Estimate Approver: [EMAIL_ADDRESS][DOMAIN_NAME] Payment Type: Bill to Index / G…" at bounding box center [600, 323] width 566 height 143
click at [1091, 192] on div "260489-A KatieFlora-Graphics Replacement for Banner [QCM/HEALTH/IM: AAMC Learn …" at bounding box center [588, 560] width 1176 height 831
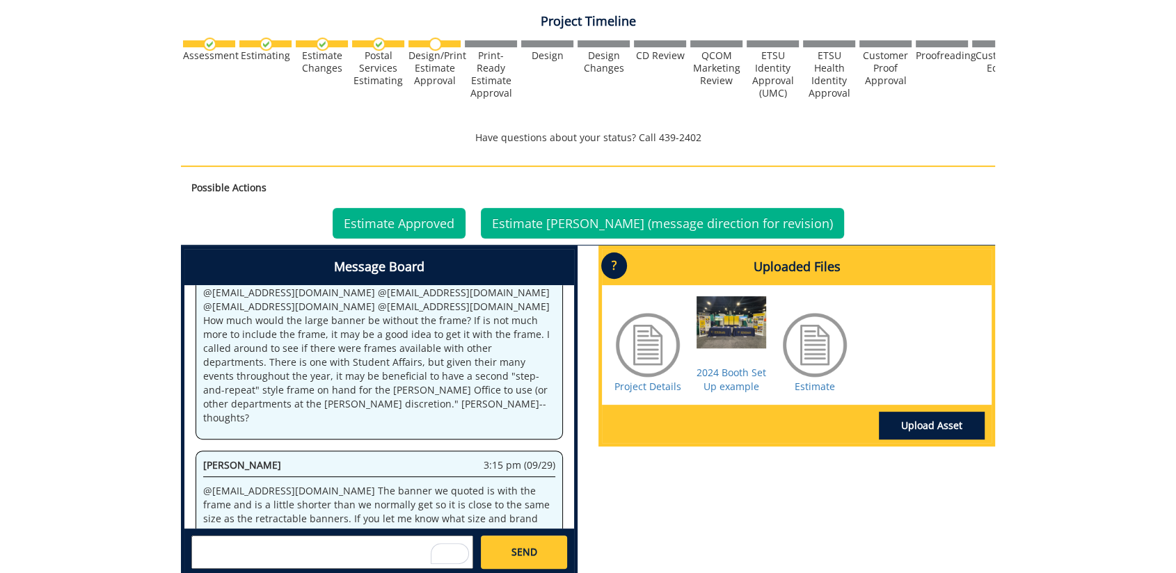
click at [962, 184] on p "Possible Actions" at bounding box center [587, 188] width 793 height 14
click at [1041, 195] on div "260489-A KatieFlora-Graphics Replacement for Banner [QCM/HEALTH/IM: AAMC Learn …" at bounding box center [588, 174] width 1176 height 831
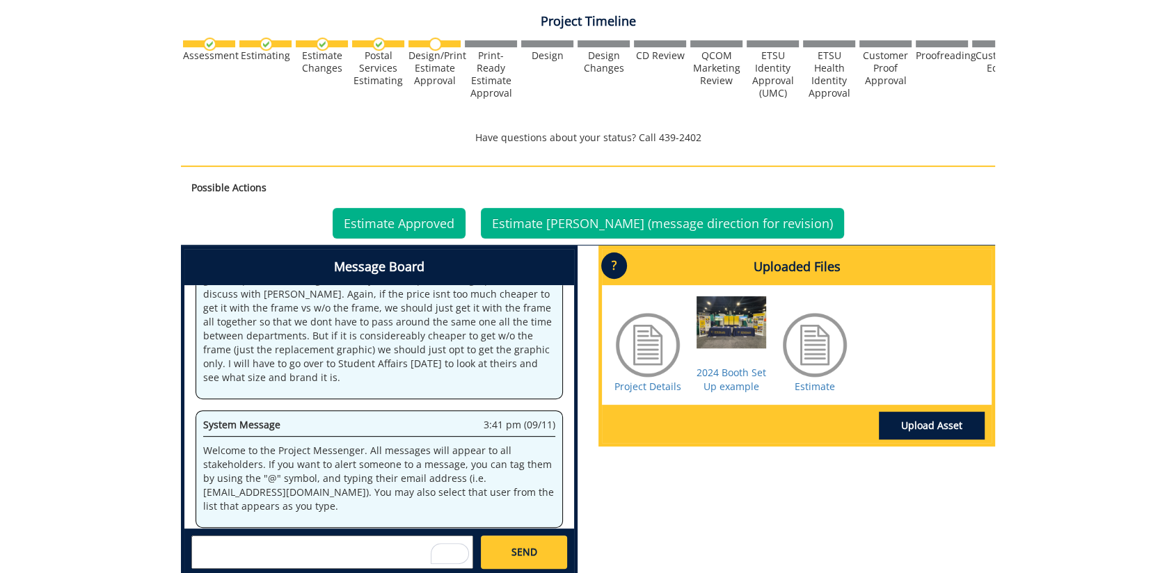
scroll to position [103869, 0]
